Goal: Use online tool/utility: Utilize a website feature to perform a specific function

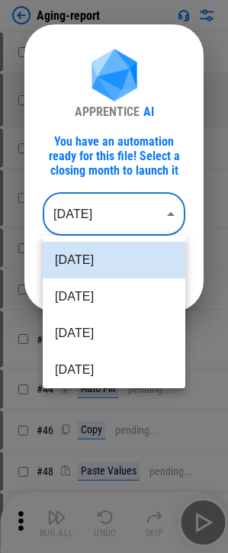
click at [107, 206] on body "Aging-report # 7 Copy pending... # 15 Manual Change Required pending... # 21 Re…" at bounding box center [114, 276] width 228 height 553
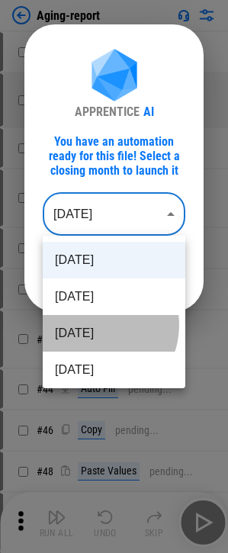
click at [94, 325] on li "Jul 2025" at bounding box center [114, 333] width 143 height 37
type input "********"
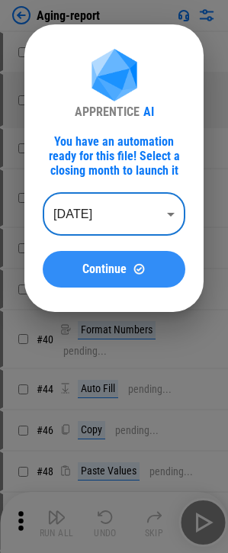
click at [97, 258] on button "Continue" at bounding box center [114, 269] width 143 height 37
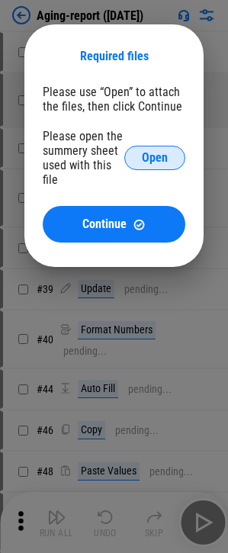
click at [149, 168] on button "Open" at bounding box center [154, 158] width 61 height 24
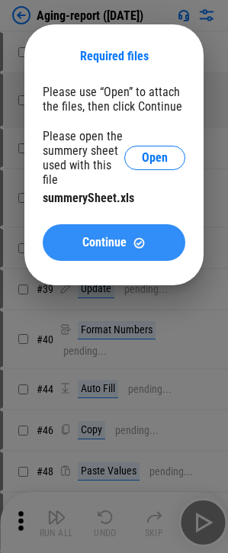
click at [82, 243] on div "Continue" at bounding box center [114, 242] width 106 height 13
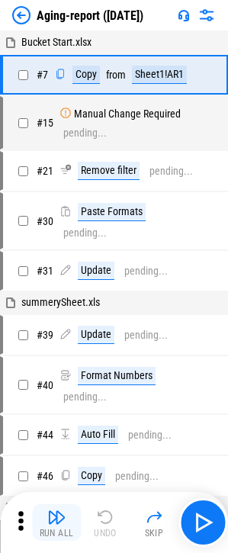
click at [67, 517] on button "Run All" at bounding box center [56, 522] width 49 height 37
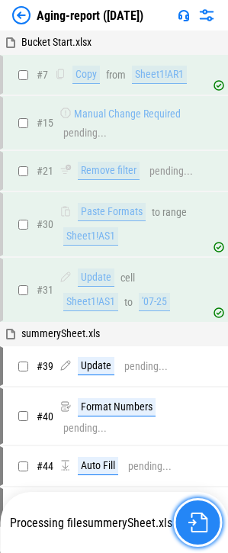
click at [180, 512] on button "button" at bounding box center [197, 522] width 49 height 49
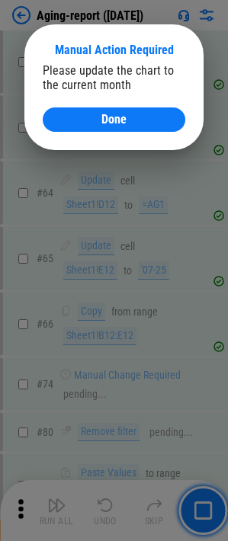
scroll to position [1112, 0]
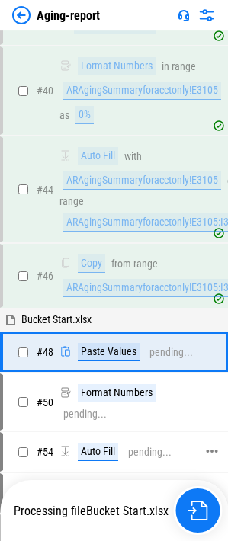
scroll to position [395, 0]
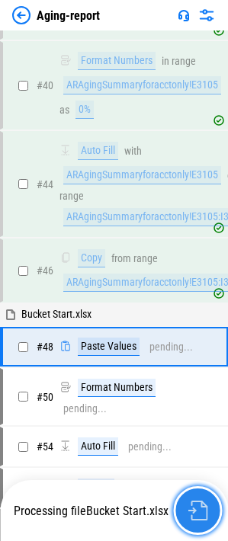
click at [189, 505] on img "button" at bounding box center [198, 511] width 20 height 20
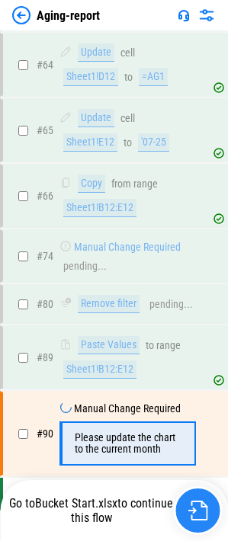
scroll to position [1112, 0]
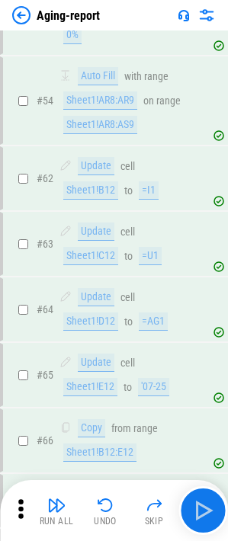
scroll to position [1112, 0]
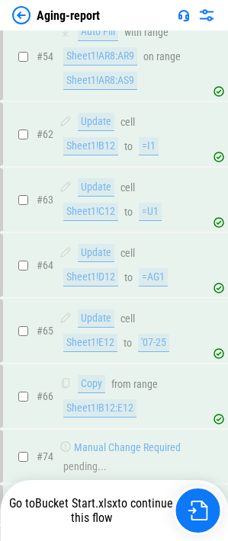
scroll to position [1112, 0]
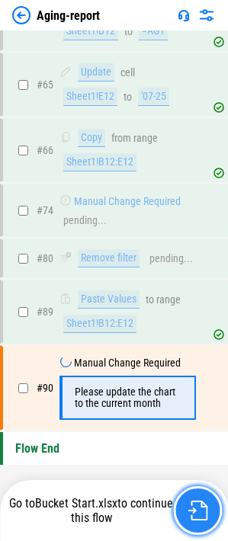
click at [197, 508] on img "button" at bounding box center [198, 511] width 20 height 20
click at [197, 504] on img "button" at bounding box center [198, 511] width 20 height 20
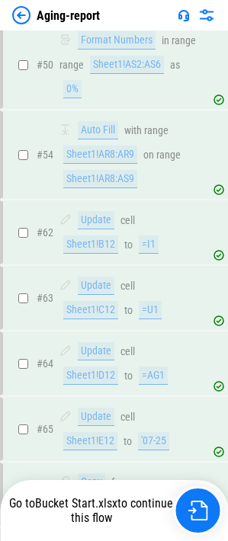
scroll to position [1112, 0]
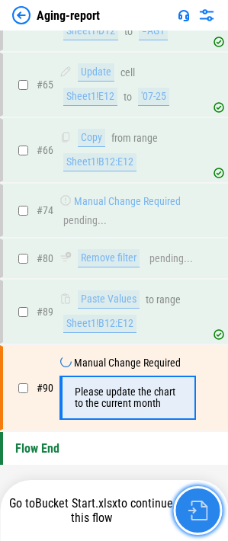
click at [194, 515] on img "button" at bounding box center [198, 511] width 20 height 20
click at [177, 516] on button "button" at bounding box center [197, 510] width 49 height 49
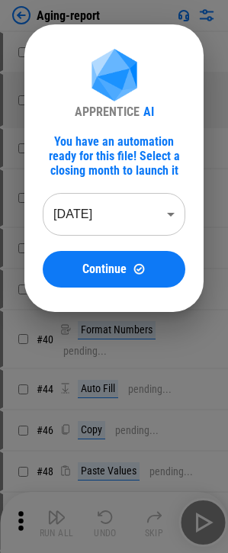
click at [92, 207] on body "Aging-report # 7 Copy pending... # 15 Manual Change Required pending... # 21 Re…" at bounding box center [114, 276] width 228 height 553
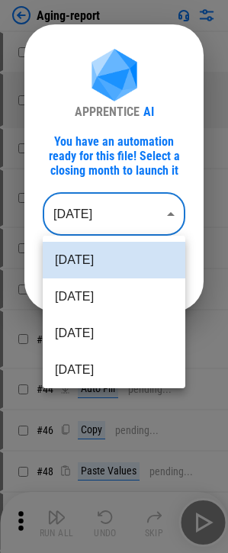
click at [87, 344] on li "Jul 2025" at bounding box center [114, 333] width 143 height 37
type input "********"
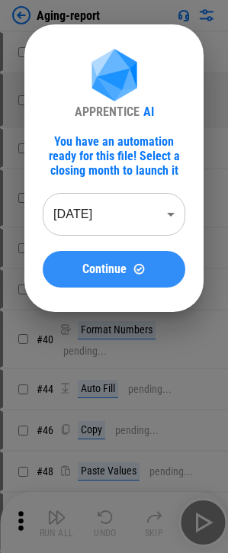
click at [109, 251] on button "Continue" at bounding box center [114, 269] width 143 height 37
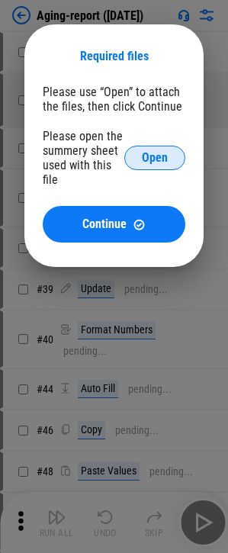
click at [165, 156] on span "Open" at bounding box center [155, 158] width 26 height 12
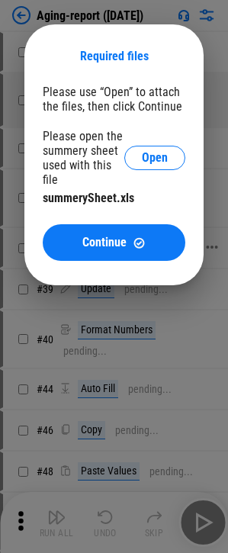
click at [102, 241] on span "Continue" at bounding box center [104, 242] width 44 height 12
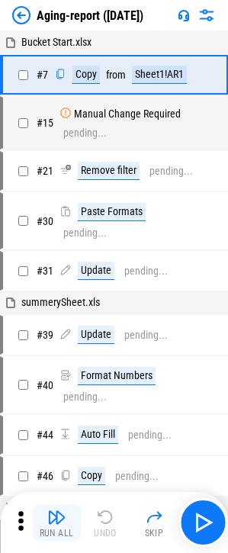
click at [66, 514] on button "Run All" at bounding box center [56, 522] width 49 height 37
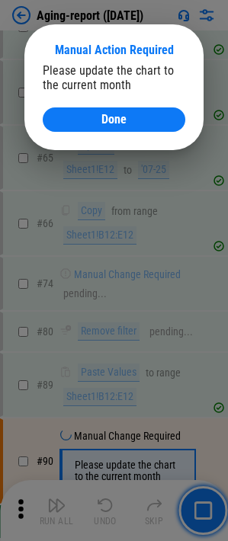
scroll to position [1109, 0]
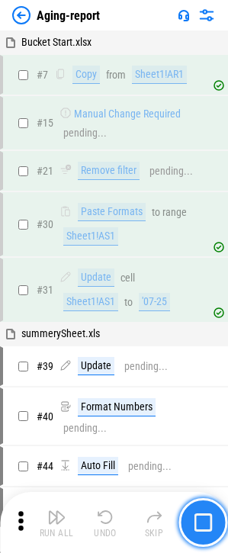
click at [198, 519] on img "button" at bounding box center [203, 522] width 18 height 18
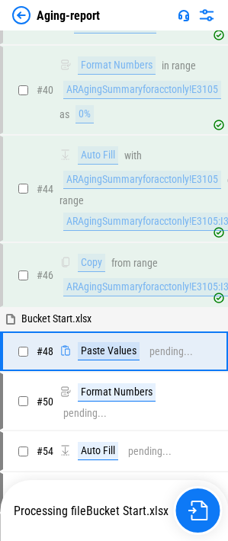
scroll to position [395, 0]
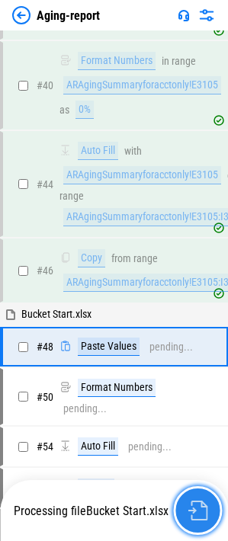
click at [201, 520] on img "button" at bounding box center [198, 511] width 20 height 20
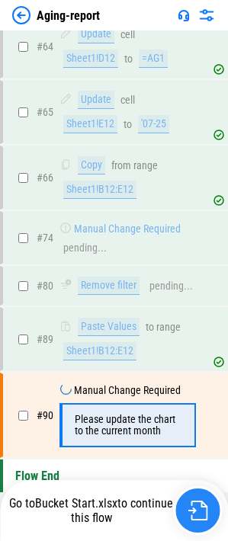
scroll to position [1112, 0]
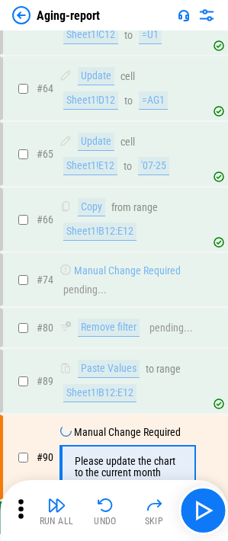
scroll to position [1112, 0]
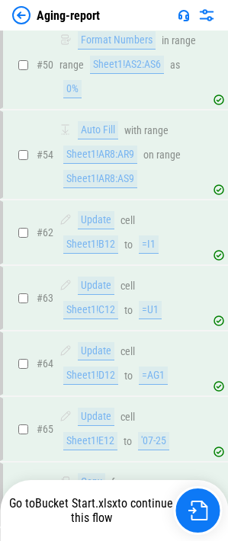
scroll to position [1112, 0]
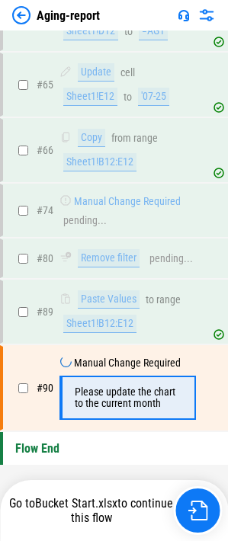
click at [23, 17] on img at bounding box center [21, 15] width 18 height 18
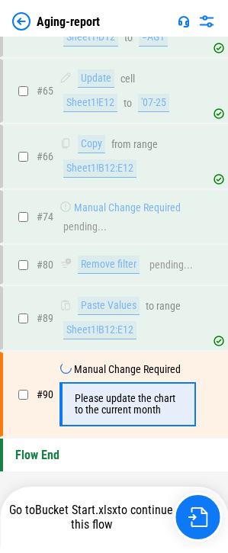
scroll to position [0, 0]
